Goal: Find specific page/section

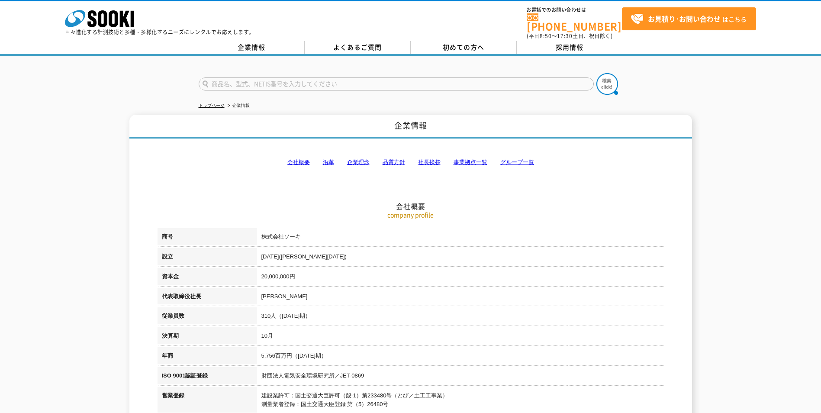
click at [469, 159] on link "事業拠点一覧" at bounding box center [470, 162] width 34 height 6
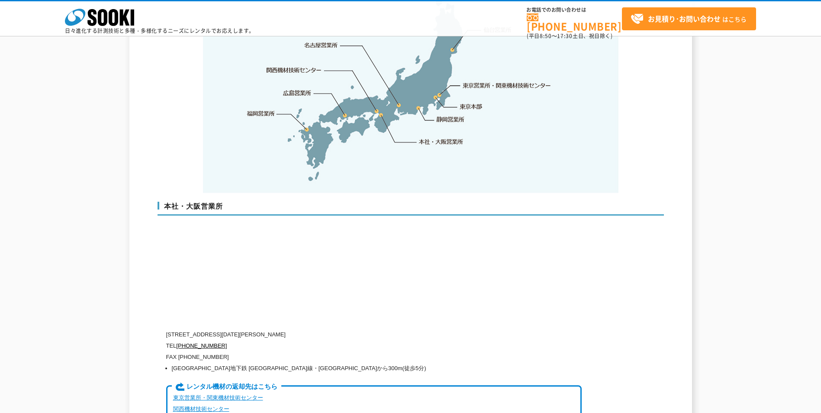
scroll to position [1911, 0]
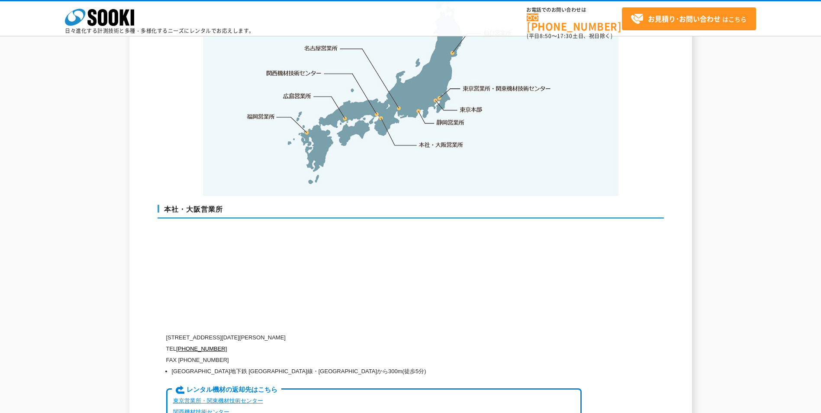
click at [72, 260] on div "企業情報 会社概要 沿革 企業理念 品質方針 社長挨拶 事業拠点一覧 グループ一覧 会社概要 company profile 商号 株式会社ソーキ 設立 19…" at bounding box center [410, 242] width 821 height 4157
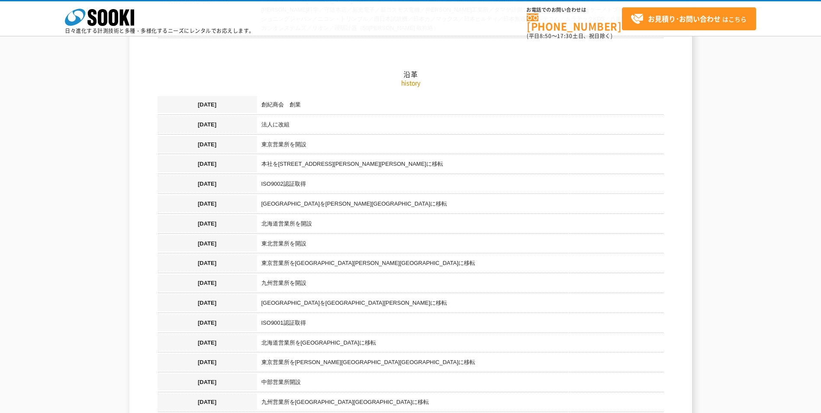
scroll to position [396, 0]
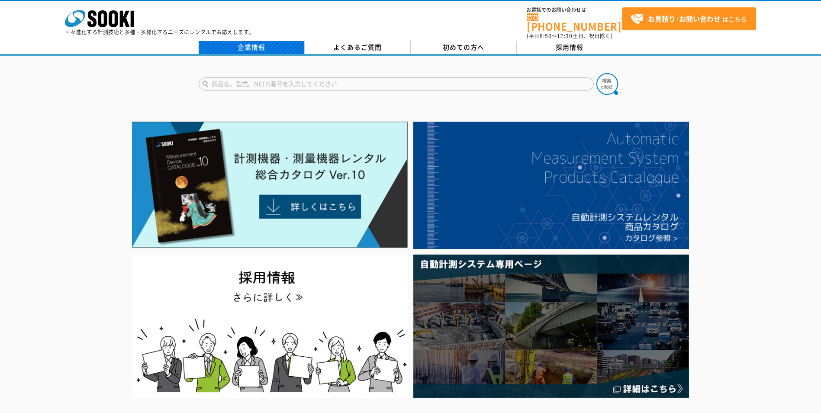
click at [252, 44] on link "企業情報" at bounding box center [252, 47] width 106 height 13
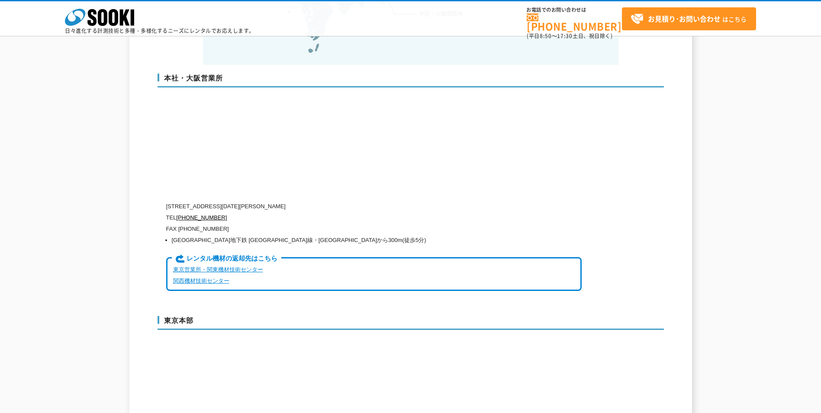
scroll to position [2033, 0]
